Goal: Transaction & Acquisition: Purchase product/service

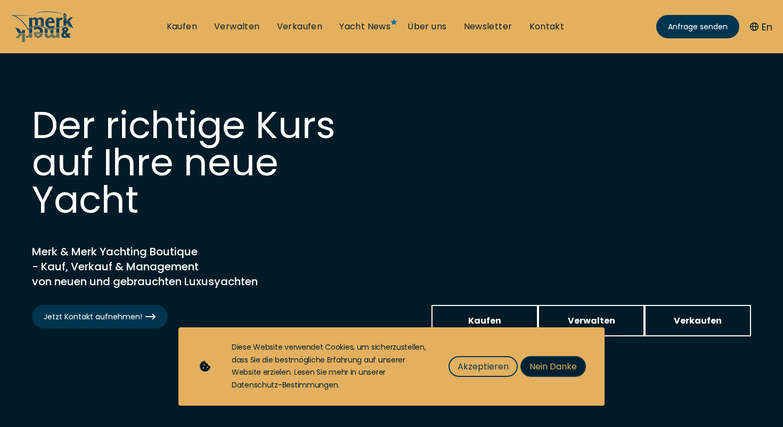
click at [533, 367] on span "Nein Danke" at bounding box center [553, 366] width 47 height 13
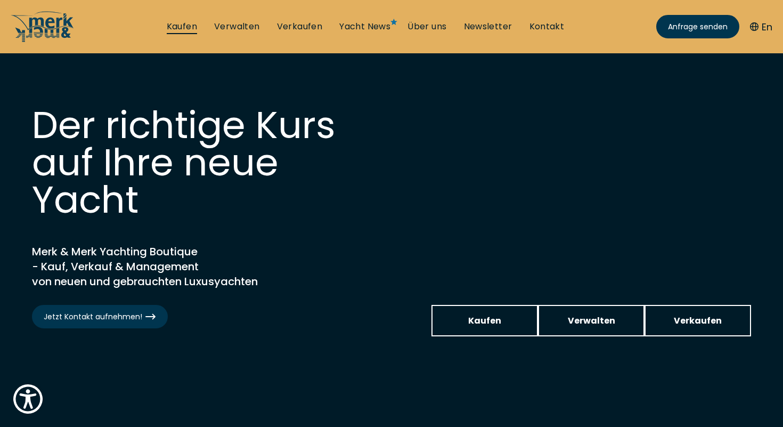
click at [175, 27] on link "Kaufen" at bounding box center [182, 27] width 30 height 12
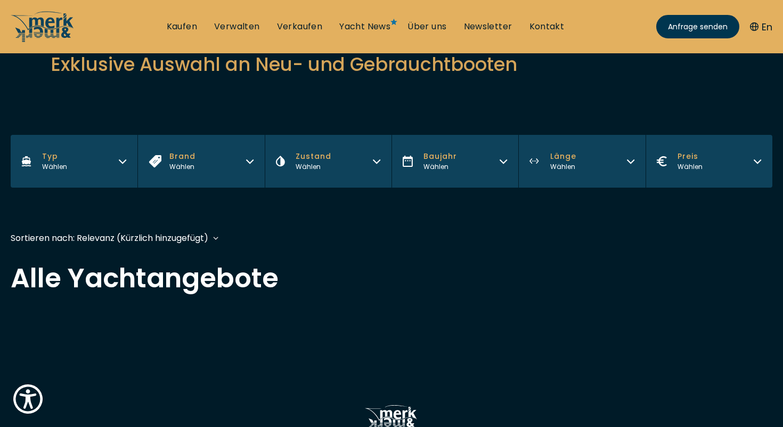
scroll to position [138, 0]
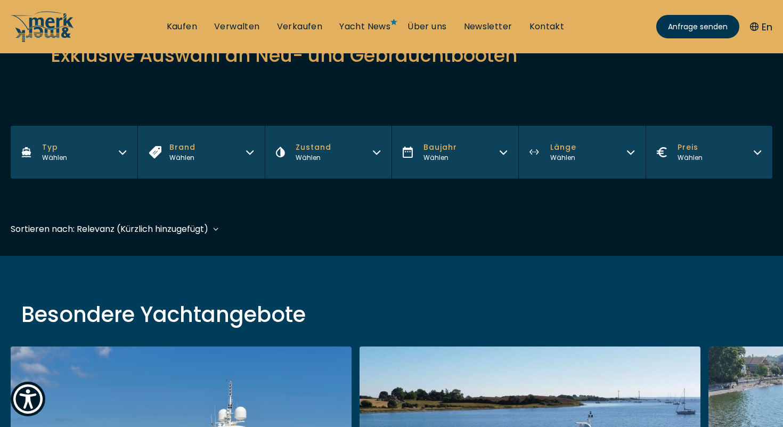
click at [573, 152] on span "Länge" at bounding box center [563, 147] width 26 height 11
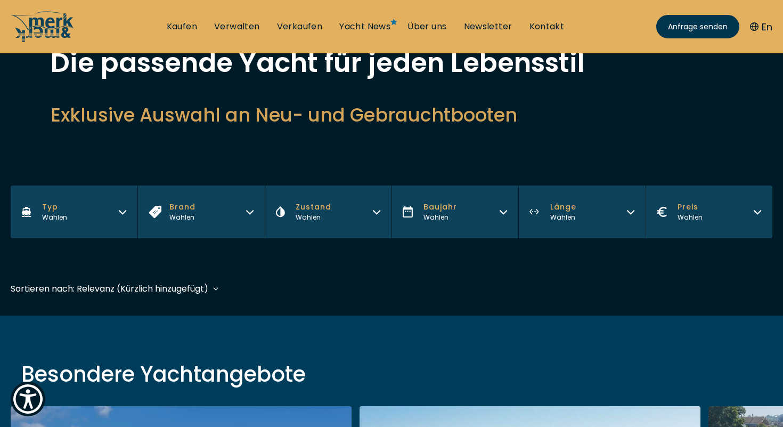
scroll to position [72, 0]
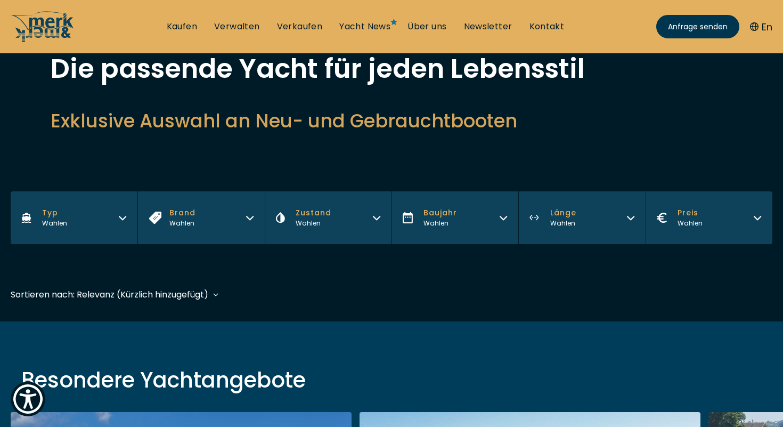
click at [480, 276] on div "Filters Typ Wählen Brand Wählen Zustand Wählen Baujahr Wählen Länge Wählen Prei…" at bounding box center [392, 234] width 762 height 86
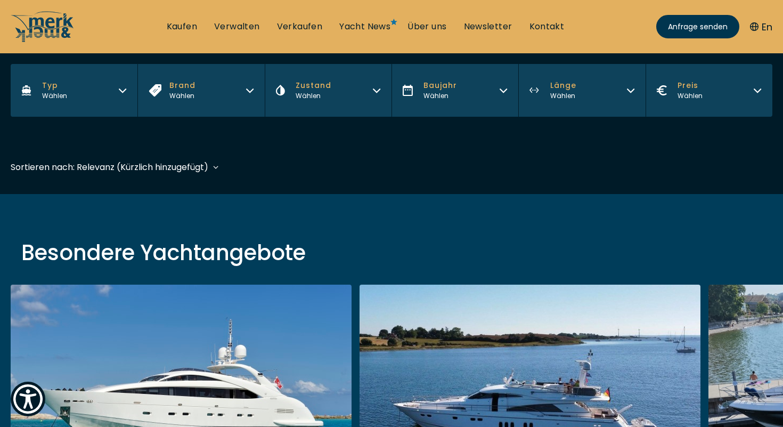
scroll to position [202, 0]
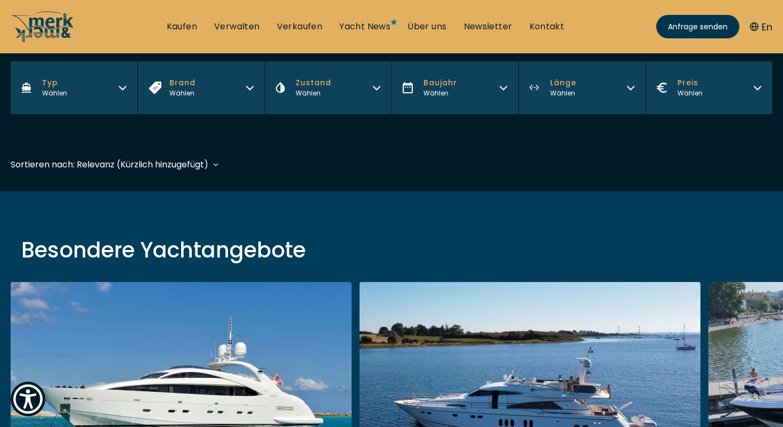
click at [703, 87] on button "Preis Wählen" at bounding box center [709, 87] width 127 height 53
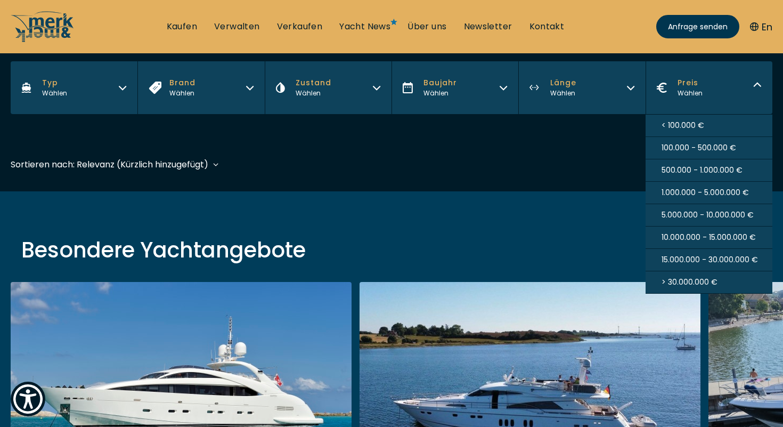
click at [700, 149] on span "100.000 - 500.000 €" at bounding box center [699, 147] width 75 height 11
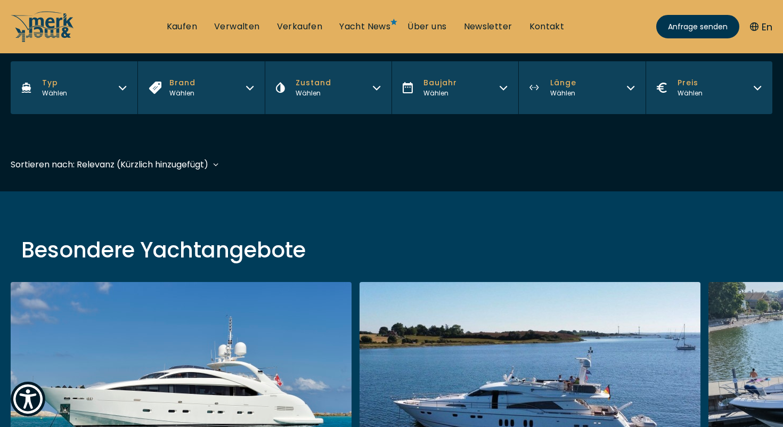
scroll to position [264, 0]
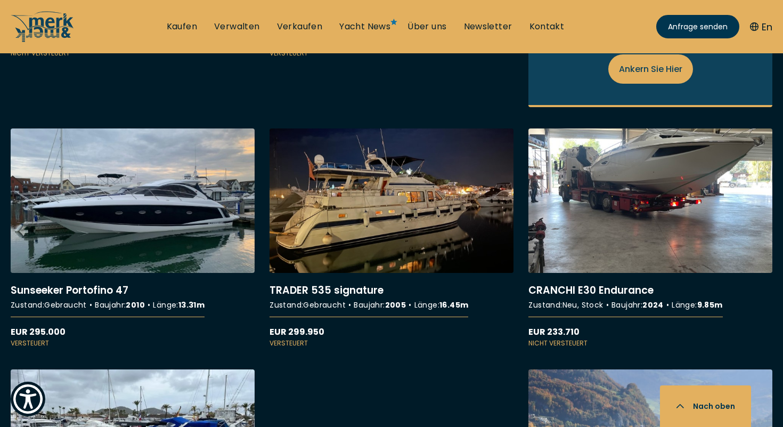
scroll to position [866, 0]
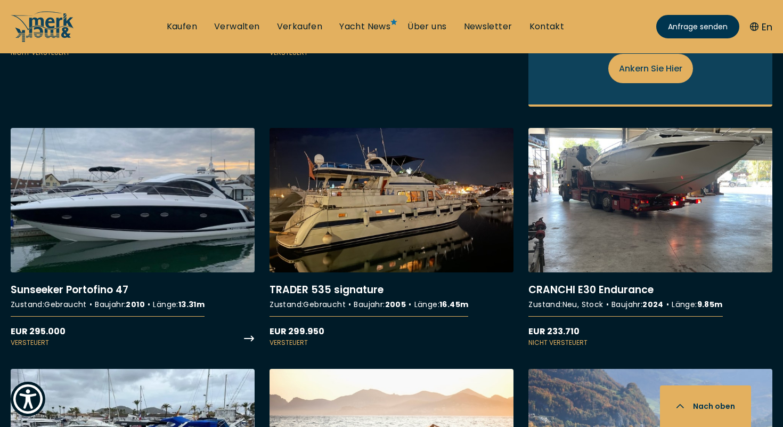
click at [213, 174] on link "More details about Sunseeker Portofino 47" at bounding box center [133, 238] width 244 height 220
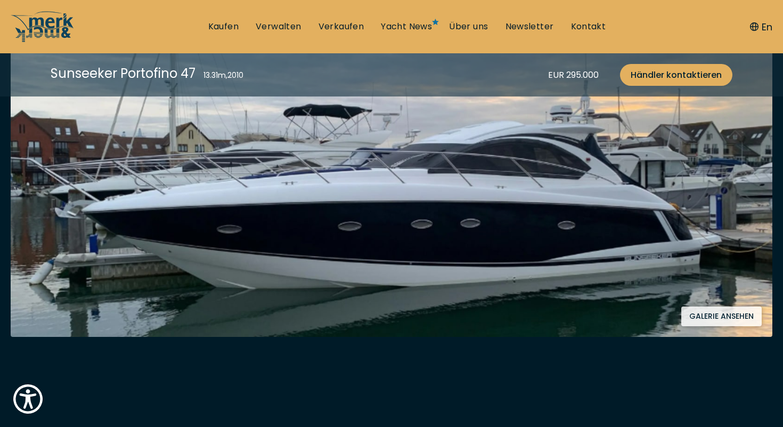
scroll to position [233, 0]
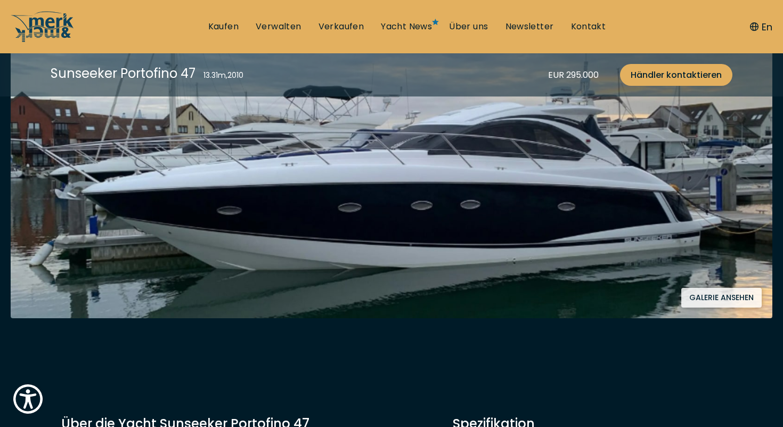
click at [732, 301] on button "Galerie ansehen" at bounding box center [721, 298] width 80 height 20
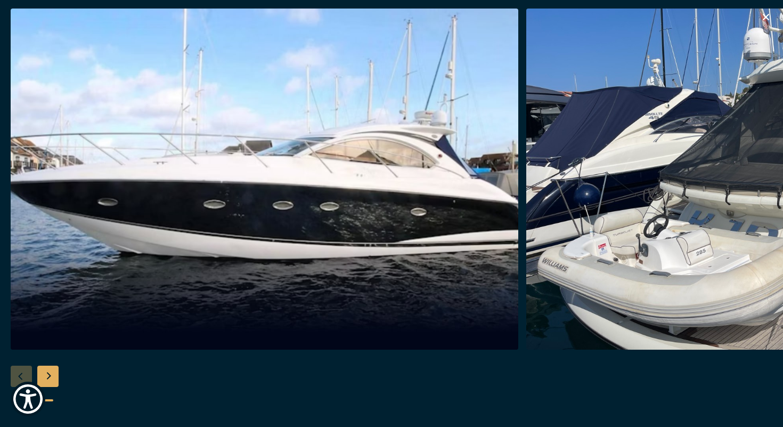
click at [46, 378] on div "Next slide" at bounding box center [47, 375] width 21 height 21
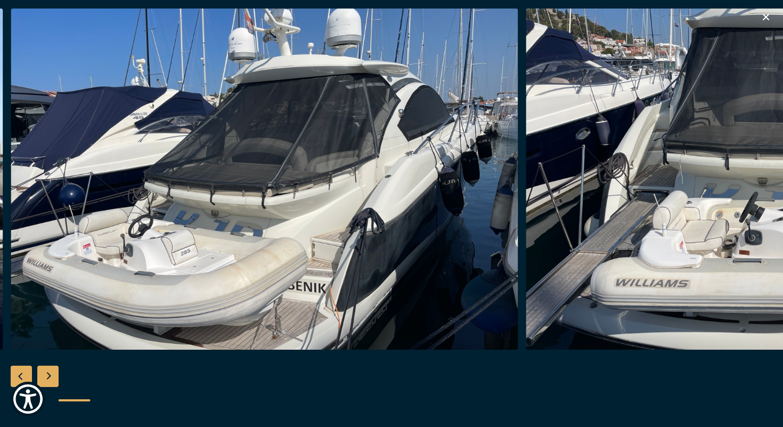
click at [51, 378] on div "Next slide" at bounding box center [47, 375] width 21 height 21
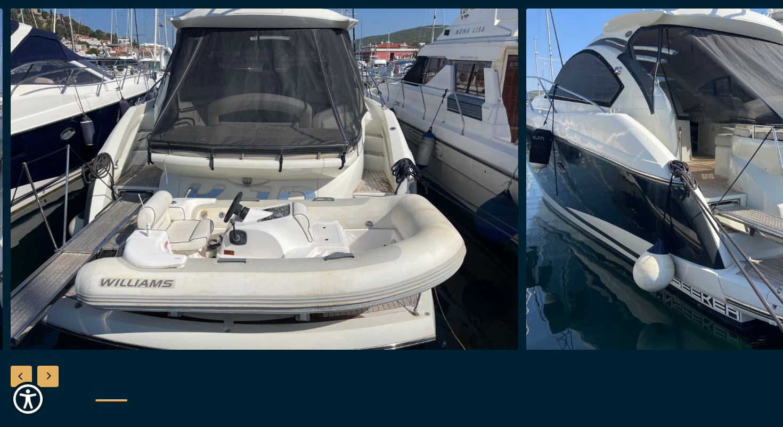
click at [51, 378] on div "Next slide" at bounding box center [47, 375] width 21 height 21
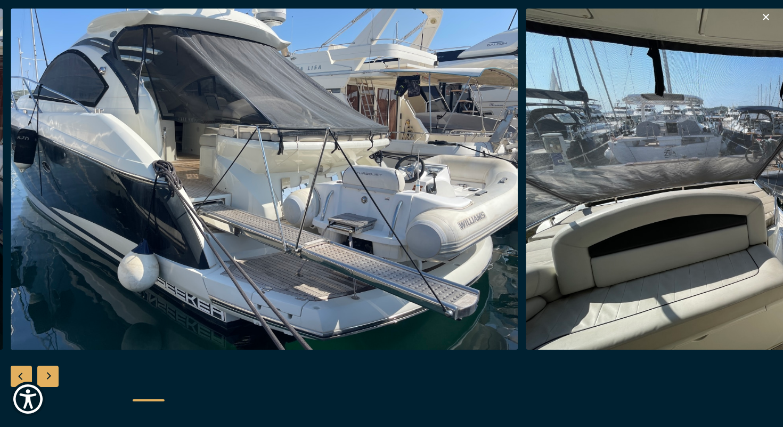
click at [51, 378] on div "Next slide" at bounding box center [47, 375] width 21 height 21
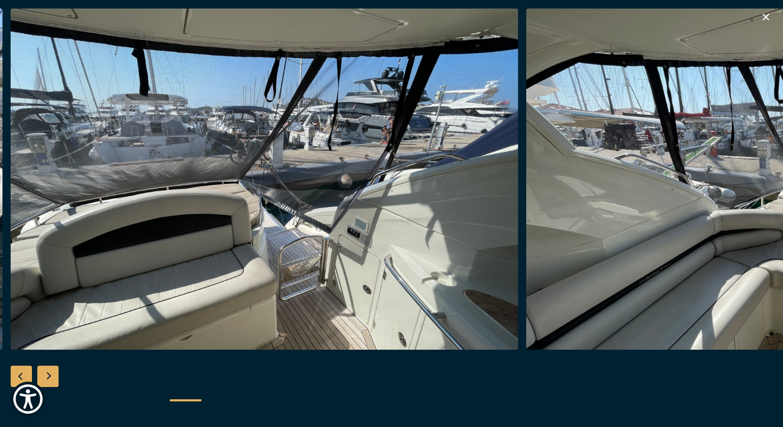
click at [51, 378] on div "Next slide" at bounding box center [47, 375] width 21 height 21
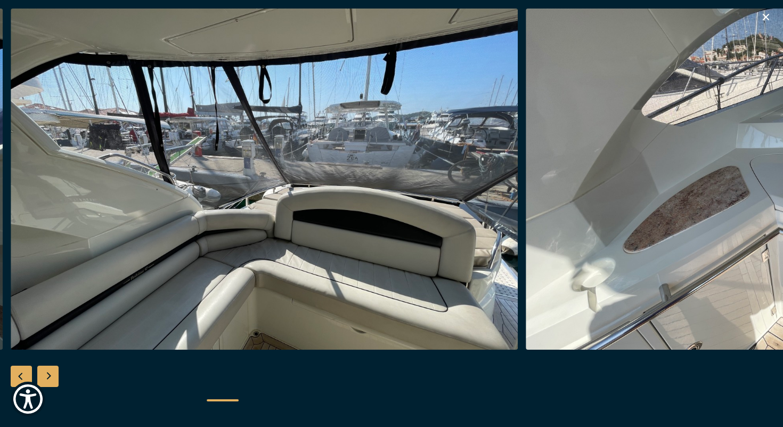
click at [51, 378] on div "Next slide" at bounding box center [47, 375] width 21 height 21
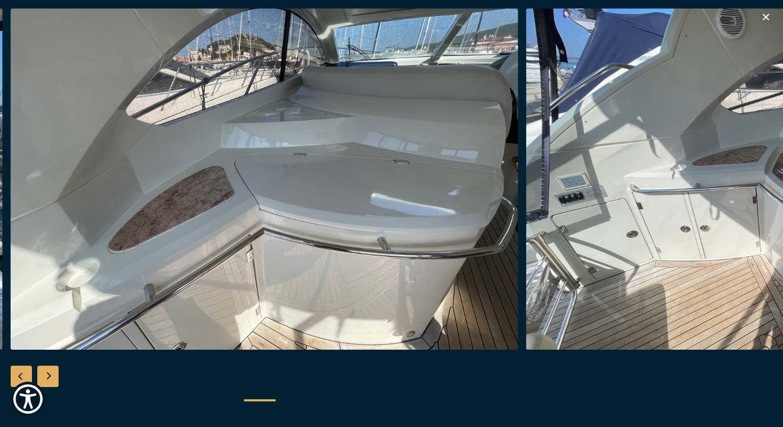
click at [51, 378] on div "Next slide" at bounding box center [47, 375] width 21 height 21
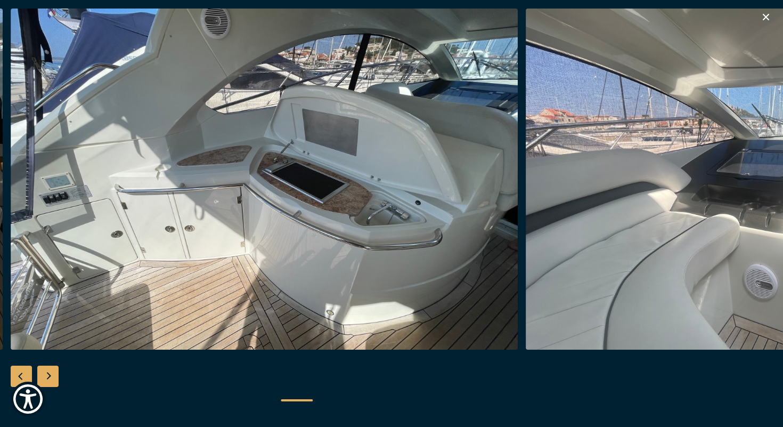
click at [51, 378] on div "Next slide" at bounding box center [47, 375] width 21 height 21
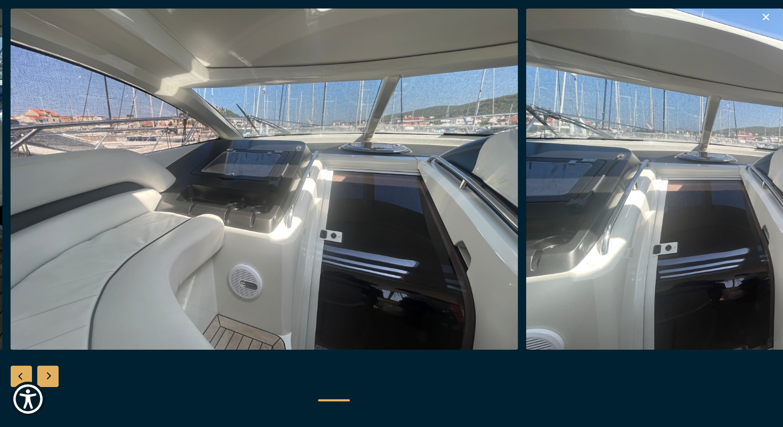
click at [51, 378] on div "Next slide" at bounding box center [47, 375] width 21 height 21
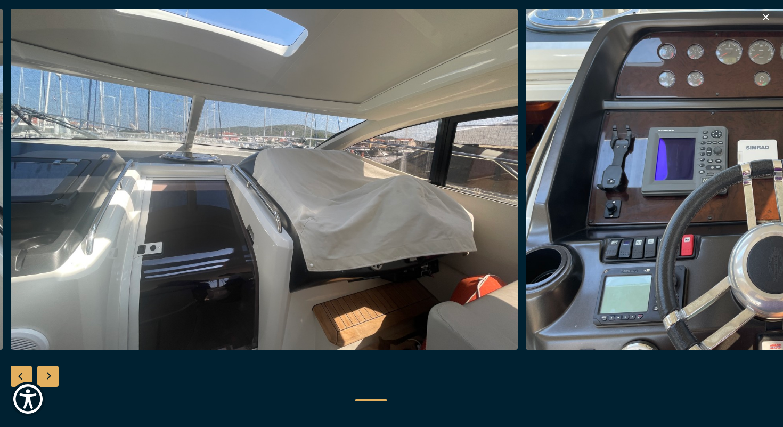
click at [51, 378] on div "Next slide" at bounding box center [47, 375] width 21 height 21
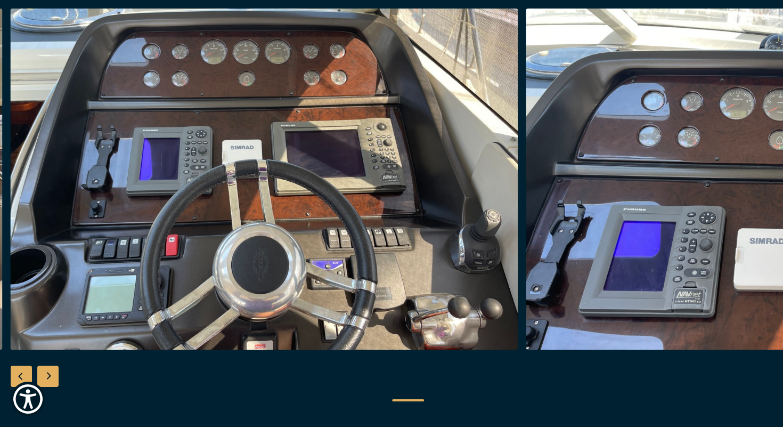
click at [51, 378] on div "Next slide" at bounding box center [47, 375] width 21 height 21
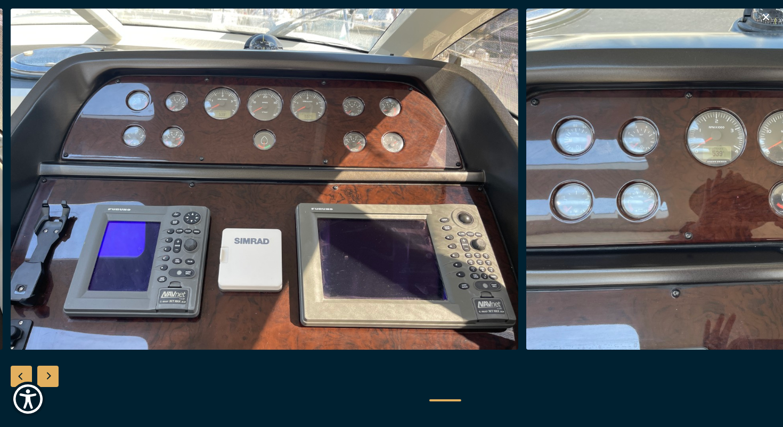
click at [51, 378] on div "Next slide" at bounding box center [47, 375] width 21 height 21
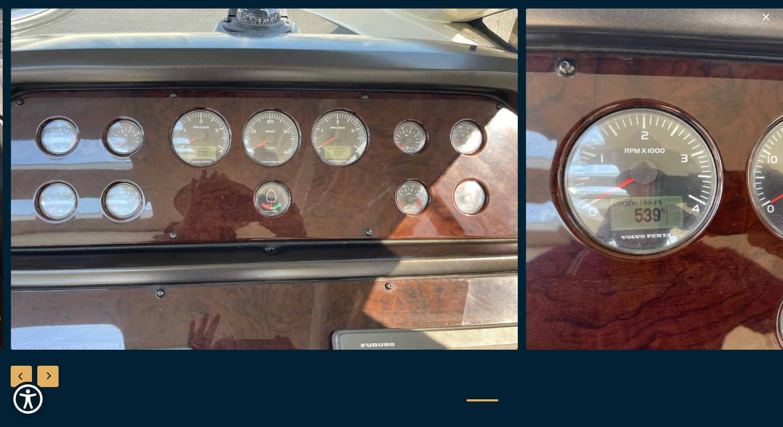
click at [51, 378] on div "Next slide" at bounding box center [47, 375] width 21 height 21
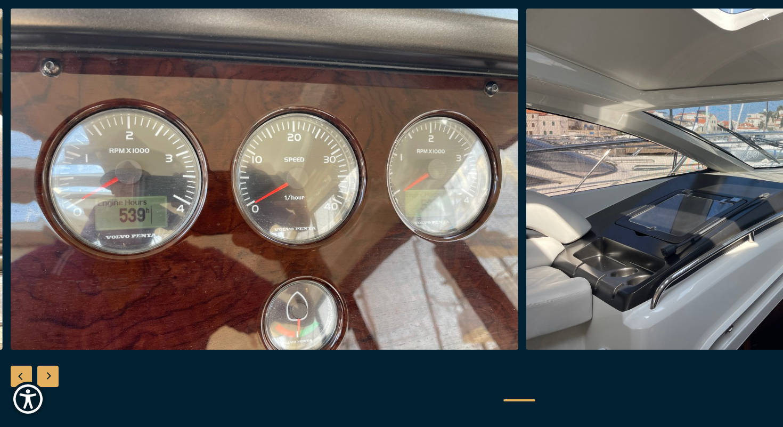
click at [51, 379] on div "Next slide" at bounding box center [47, 375] width 21 height 21
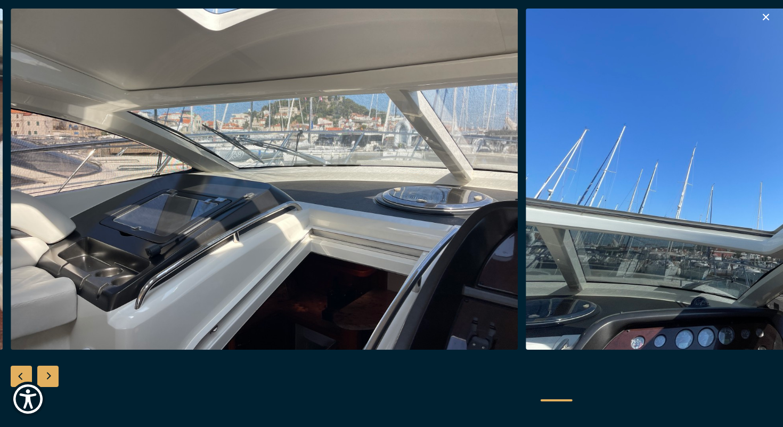
click at [51, 378] on div "Next slide" at bounding box center [47, 375] width 21 height 21
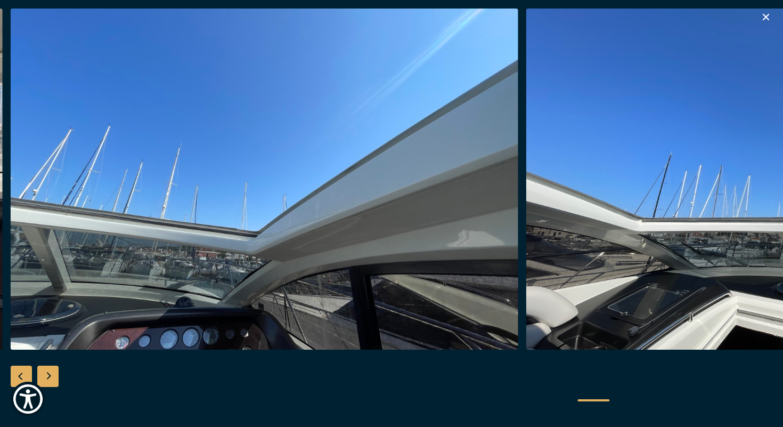
click at [51, 378] on div "Next slide" at bounding box center [47, 375] width 21 height 21
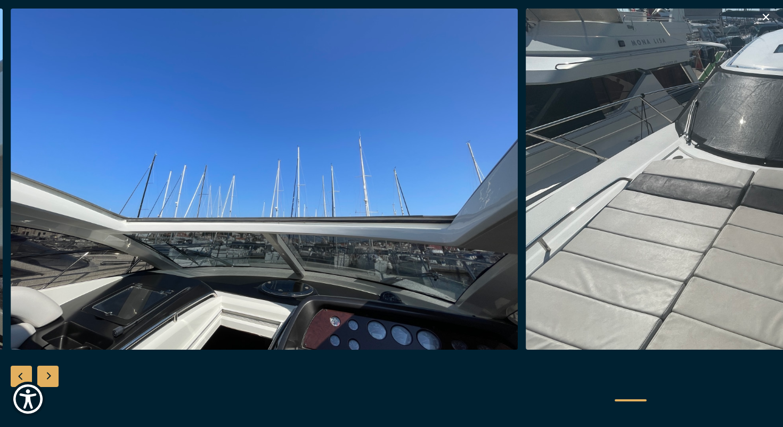
click at [51, 378] on div "Next slide" at bounding box center [47, 375] width 21 height 21
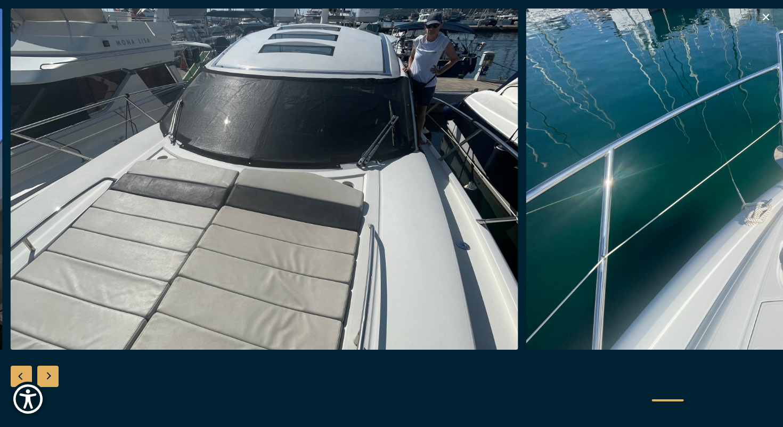
click at [51, 378] on div "Next slide" at bounding box center [47, 375] width 21 height 21
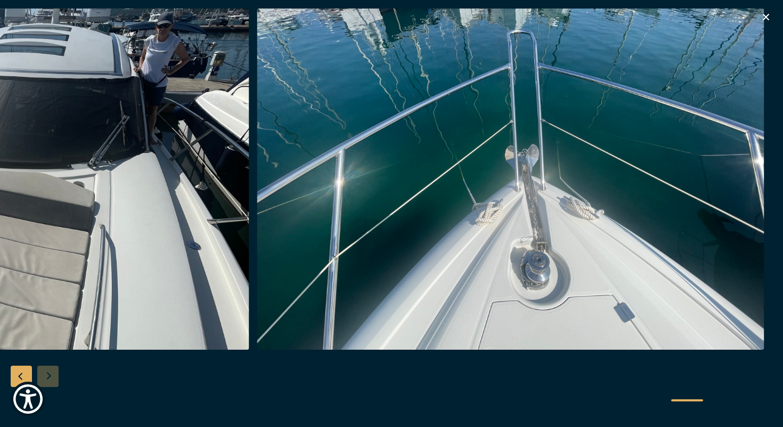
click at [51, 378] on div at bounding box center [391, 214] width 783 height 410
click at [28, 378] on div "Previous slide" at bounding box center [21, 375] width 21 height 21
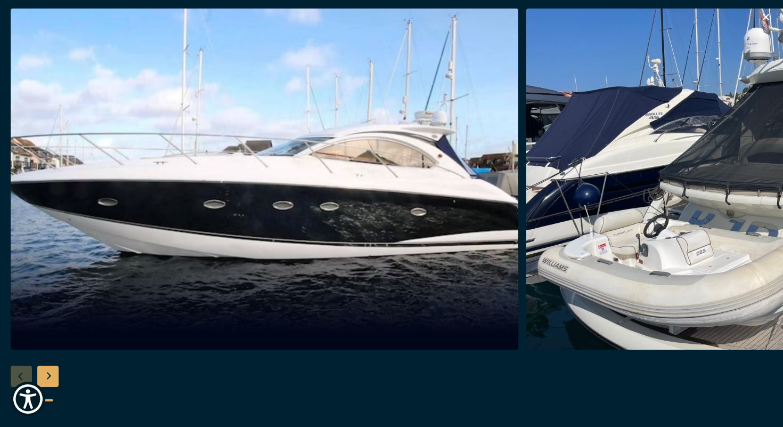
click at [26, 376] on div at bounding box center [391, 214] width 783 height 410
click at [26, 376] on div "Previous slide" at bounding box center [21, 375] width 21 height 21
click at [26, 376] on div at bounding box center [391, 214] width 783 height 410
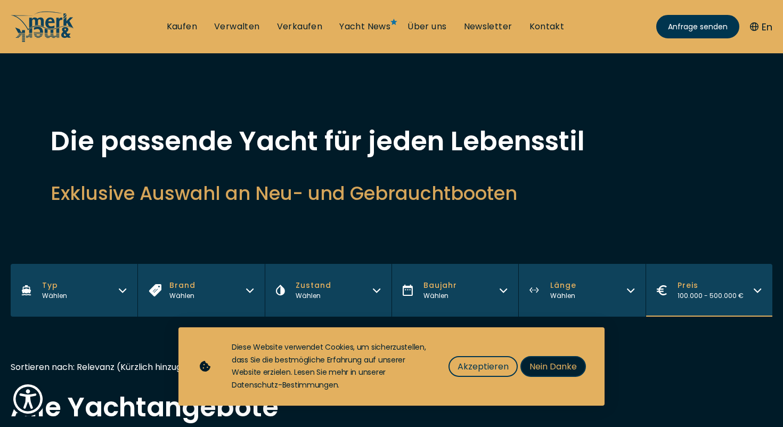
click at [567, 364] on span "Nein Danke" at bounding box center [553, 366] width 47 height 13
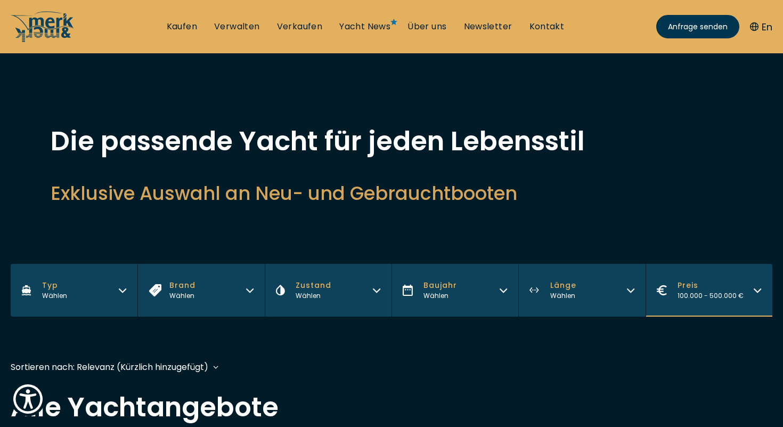
click at [210, 168] on div "Die passende Yacht für jeden Lebensstil Exklusive Auswahl an Neu- und Gebraucht…" at bounding box center [392, 167] width 682 height 78
click at [720, 280] on span "Preis" at bounding box center [711, 285] width 66 height 11
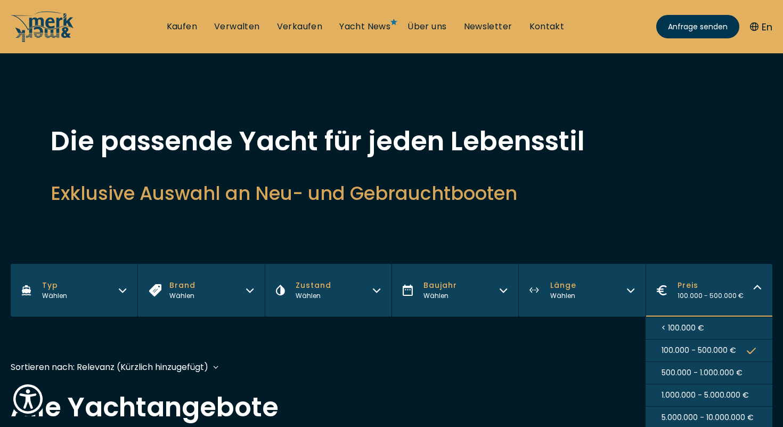
click at [690, 327] on span "< 100.000 €" at bounding box center [683, 327] width 43 height 11
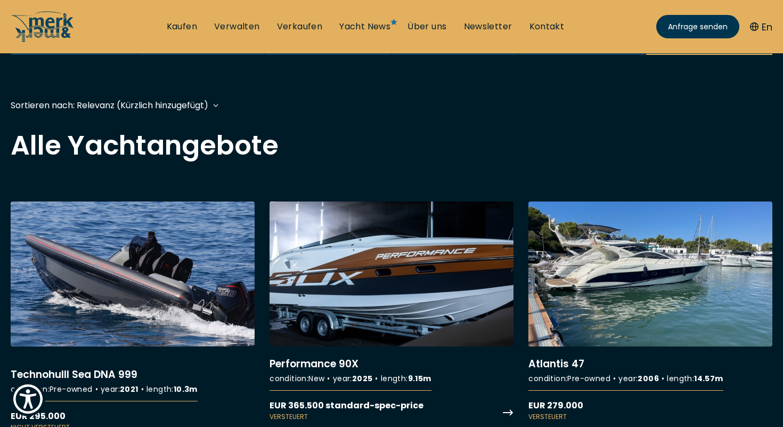
scroll to position [264, 0]
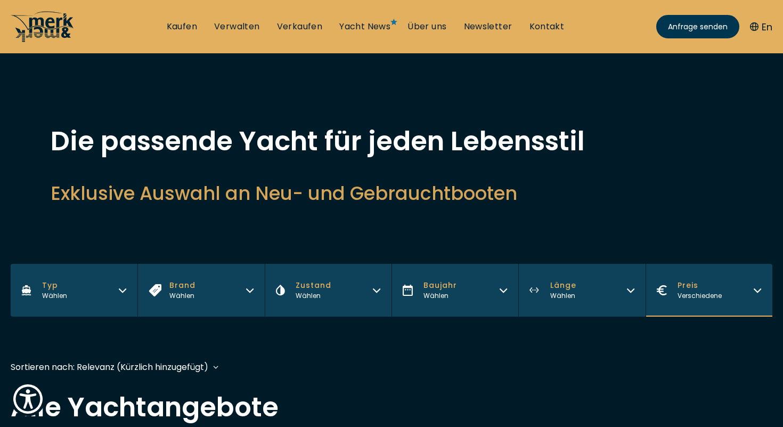
click at [29, 28] on icon at bounding box center [43, 21] width 64 height 17
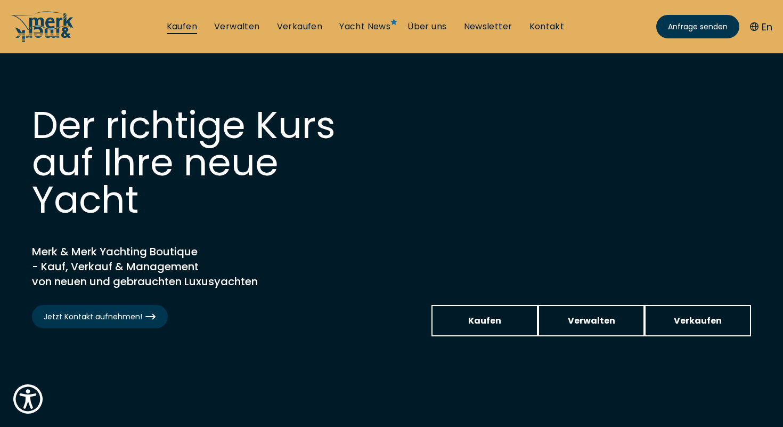
click at [182, 26] on link "Kaufen" at bounding box center [182, 27] width 30 height 12
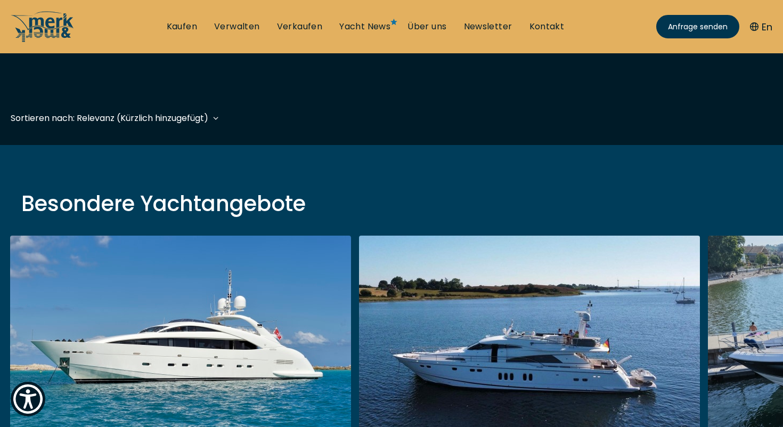
scroll to position [213, 0]
